Goal: Task Accomplishment & Management: Use online tool/utility

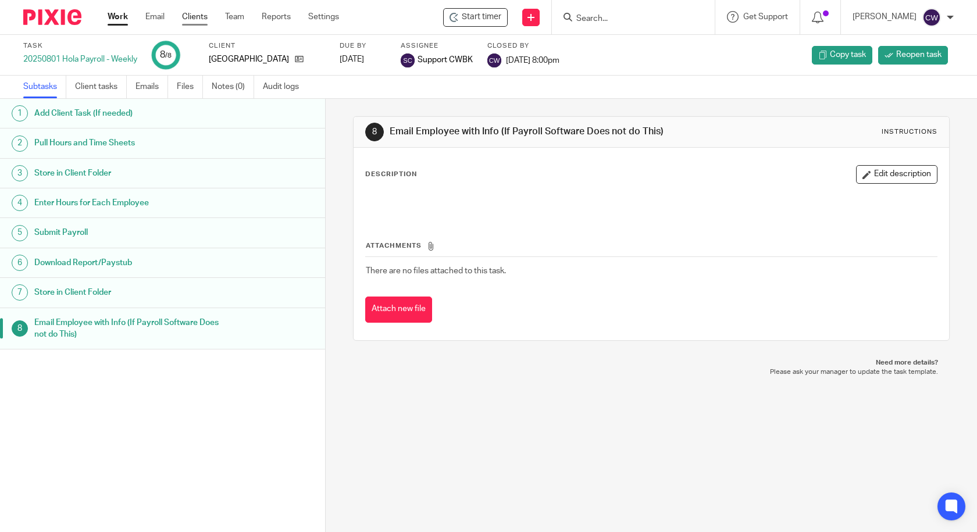
click at [193, 16] on link "Clients" at bounding box center [195, 17] width 26 height 12
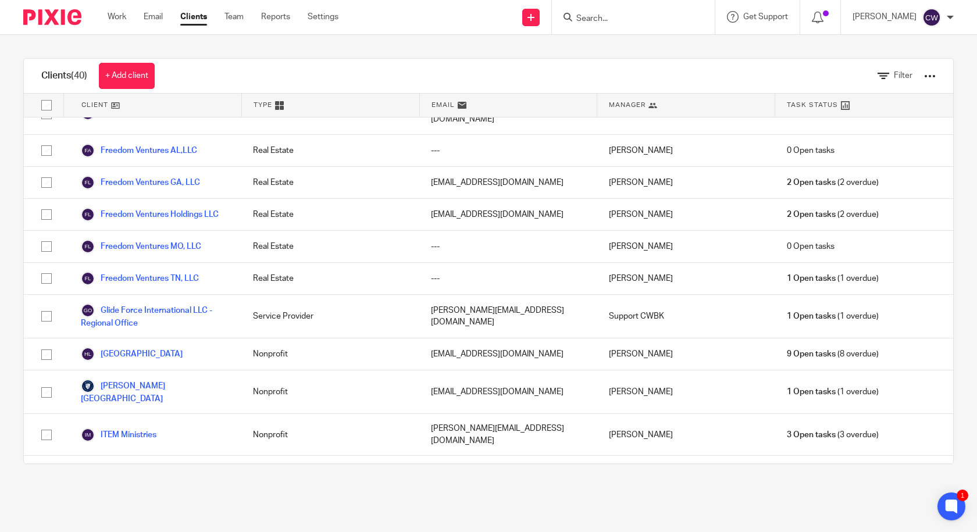
scroll to position [582, 0]
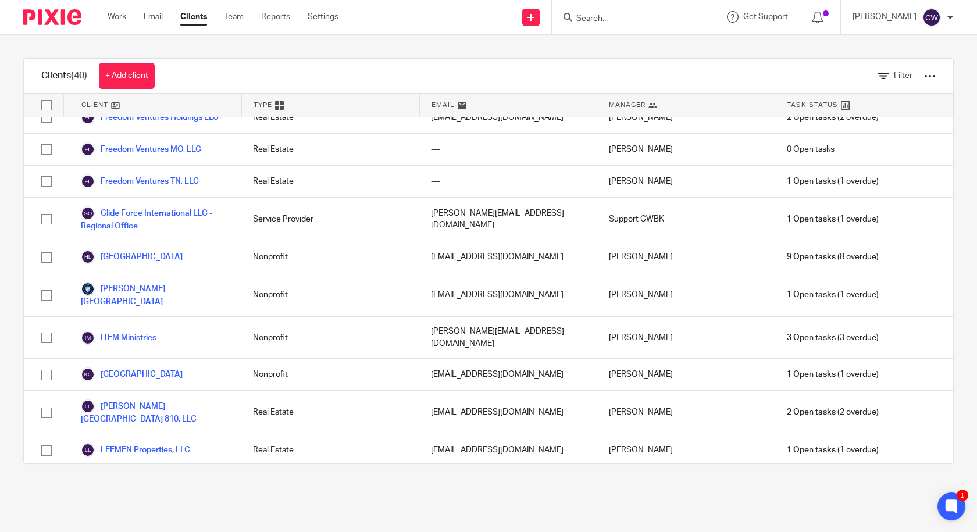
click at [147, 475] on link "[GEOGRAPHIC_DATA] 3404, LLC" at bounding box center [151, 482] width 140 height 14
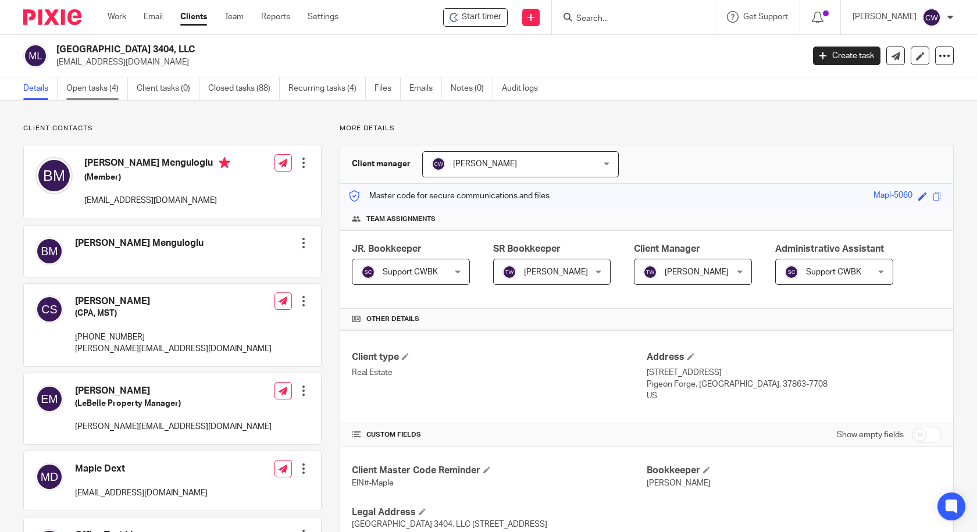
click at [101, 89] on link "Open tasks (4)" at bounding box center [97, 88] width 62 height 23
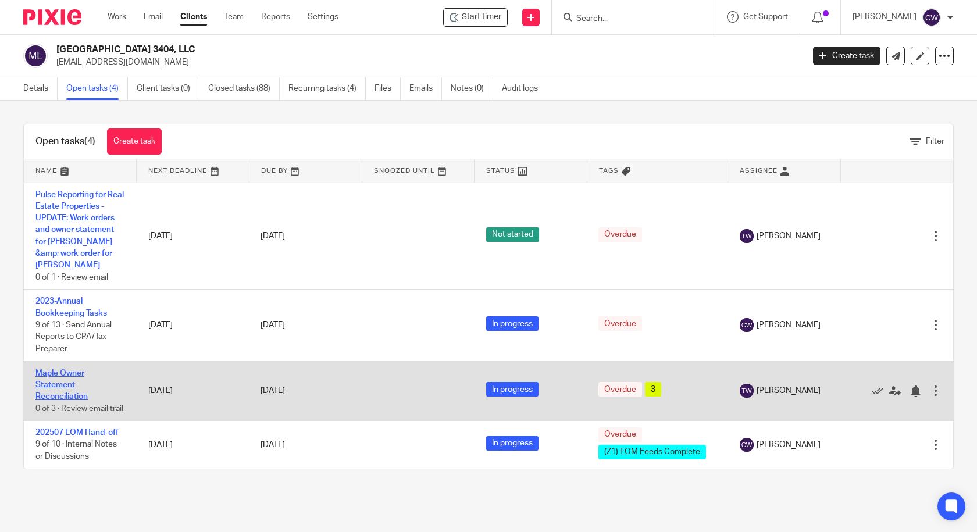
click at [55, 370] on link "Maple Owner Statement Reconciliation" at bounding box center [61, 385] width 52 height 32
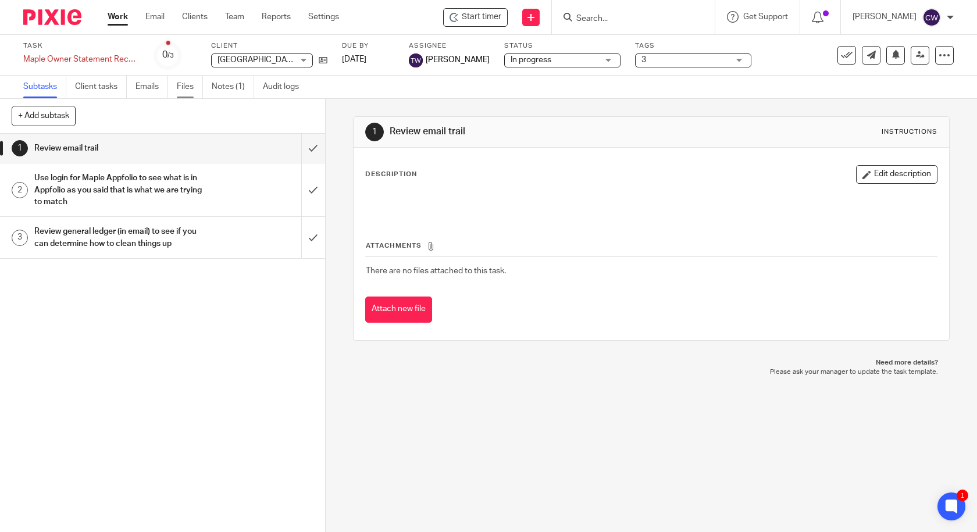
click at [191, 89] on link "Files" at bounding box center [190, 87] width 26 height 23
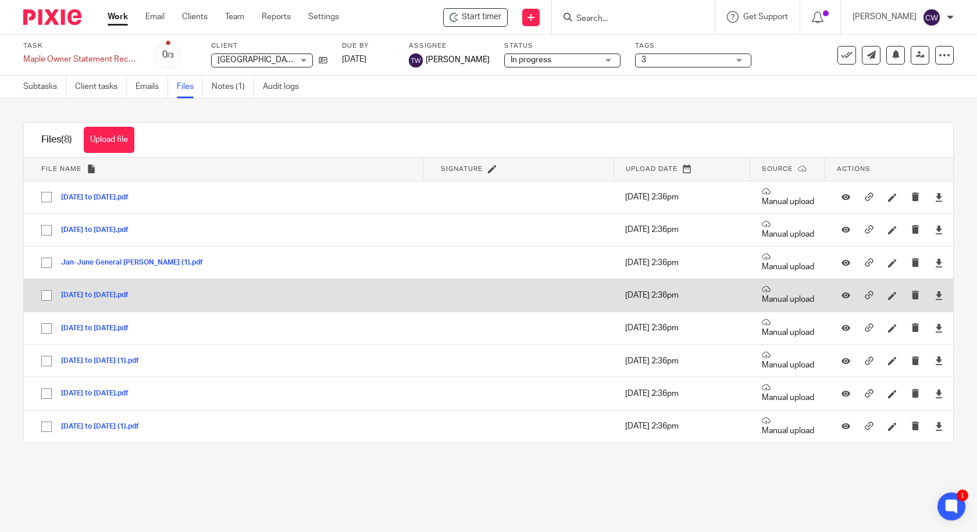
click at [123, 294] on button "[DATE] to [DATE].pdf" at bounding box center [99, 295] width 76 height 8
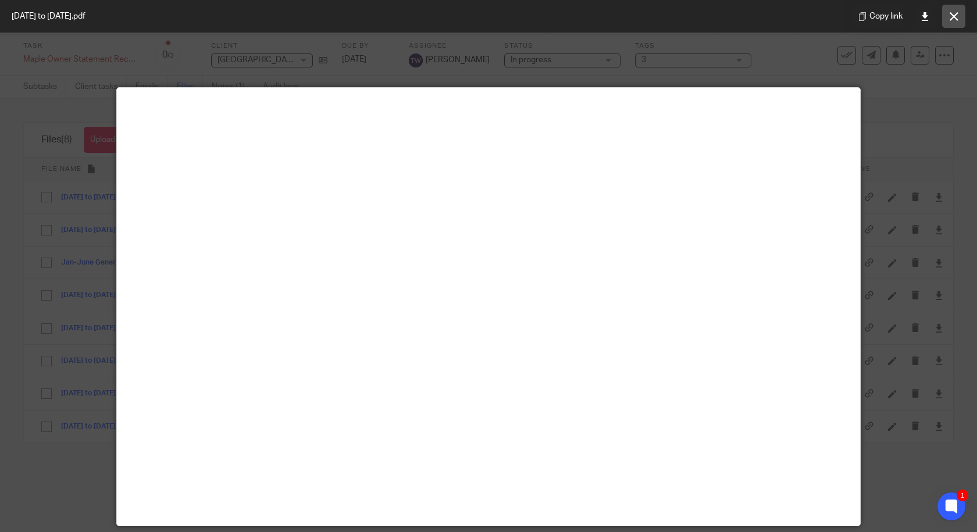
click at [951, 26] on button at bounding box center [953, 16] width 23 height 23
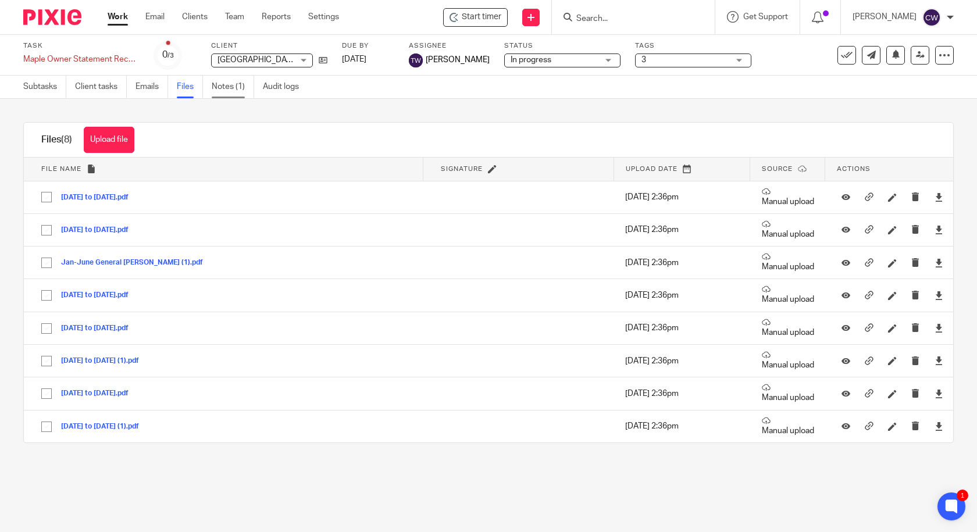
click at [232, 89] on link "Notes (1)" at bounding box center [233, 87] width 42 height 23
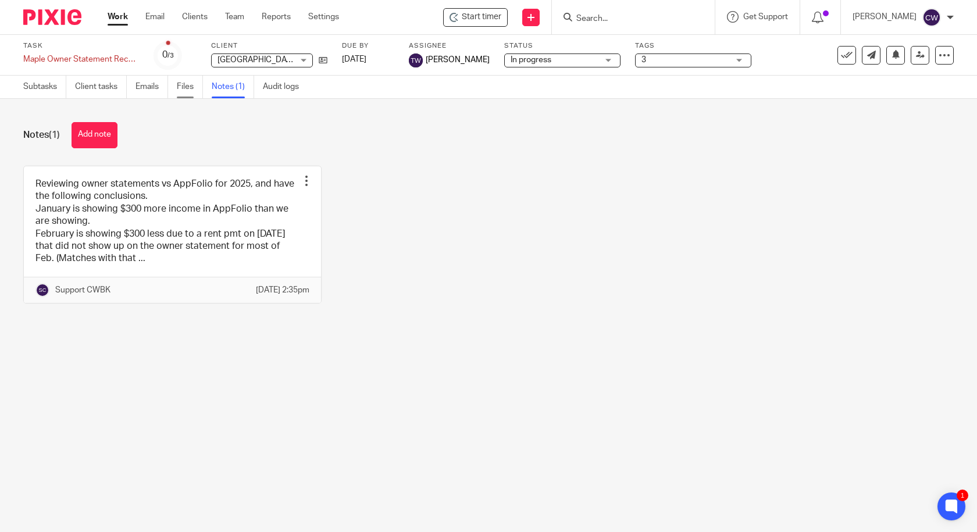
click at [187, 85] on link "Files" at bounding box center [190, 87] width 26 height 23
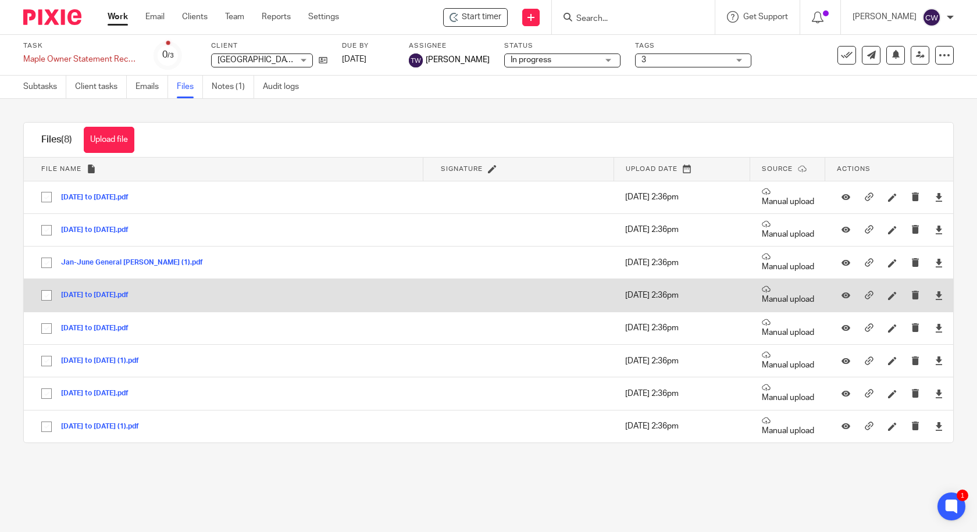
click at [120, 295] on button "[DATE] to [DATE].pdf" at bounding box center [99, 295] width 76 height 8
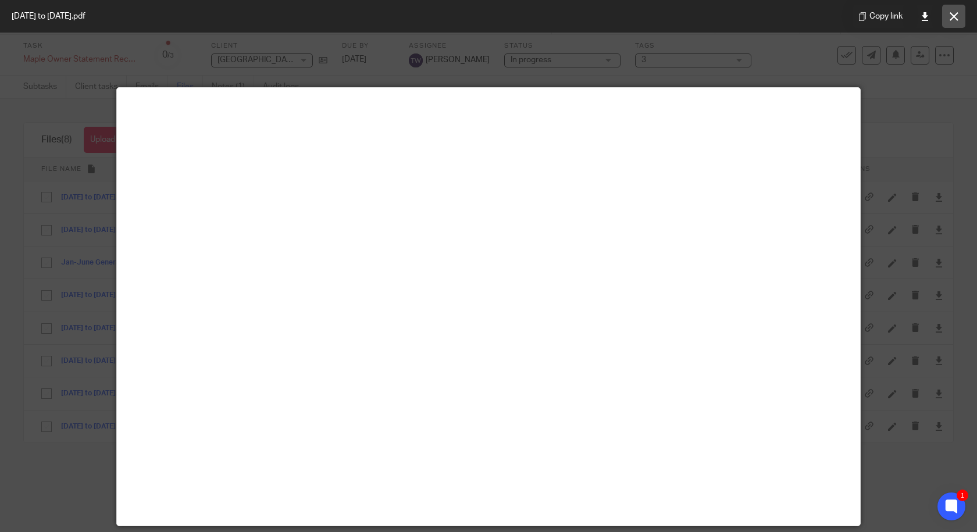
click at [957, 18] on icon at bounding box center [954, 16] width 9 height 9
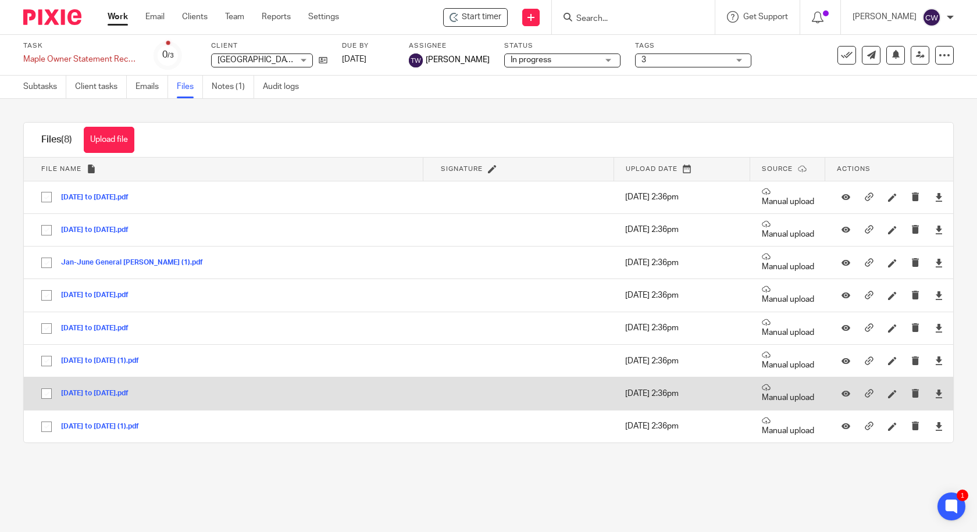
click at [90, 393] on button "[DATE] to [DATE].pdf" at bounding box center [99, 394] width 76 height 8
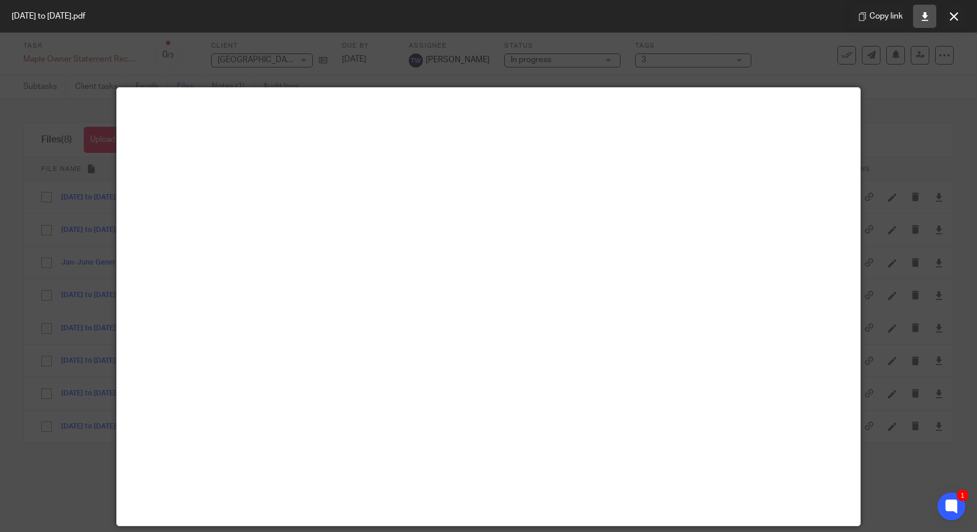
click at [921, 21] on link at bounding box center [924, 16] width 23 height 23
